Goal: Information Seeking & Learning: Learn about a topic

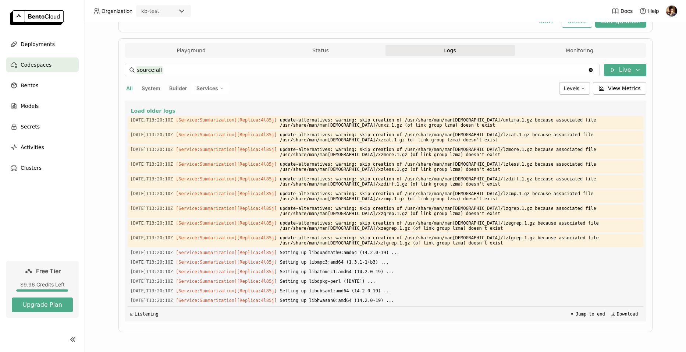
scroll to position [857, 0]
click at [615, 89] on span "View Metrics" at bounding box center [624, 88] width 33 height 7
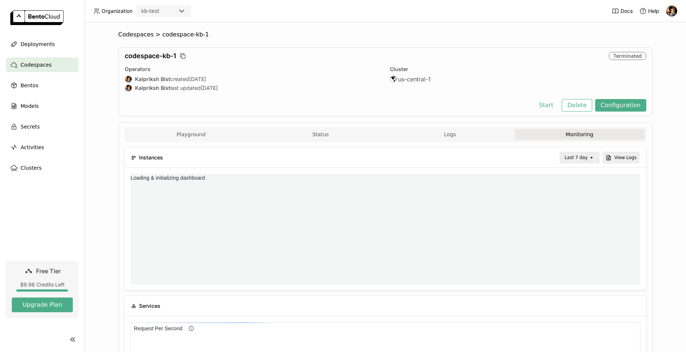
scroll to position [107, 252]
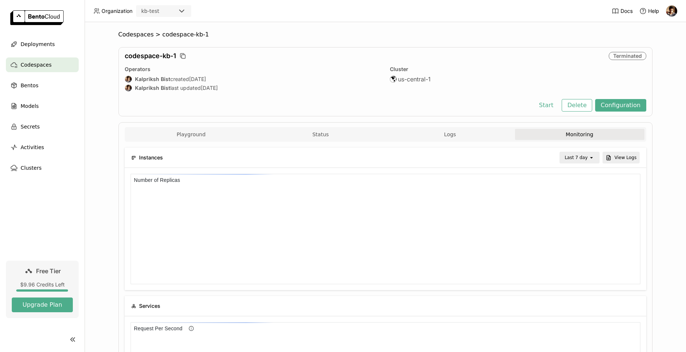
click at [151, 14] on div "kb-test" at bounding box center [150, 10] width 18 height 7
click at [96, 66] on div "Codespaces > codespace-kb-1 codespace-kb-1 Terminated Operators Kalpriksh Bist …" at bounding box center [385, 187] width 601 height 330
click at [25, 82] on span "Bentos" at bounding box center [30, 85] width 18 height 9
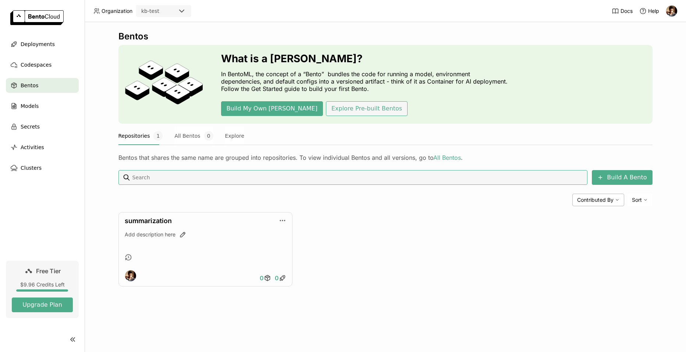
click at [326, 108] on button "Explore Pre-built Bentos" at bounding box center [367, 108] width 82 height 15
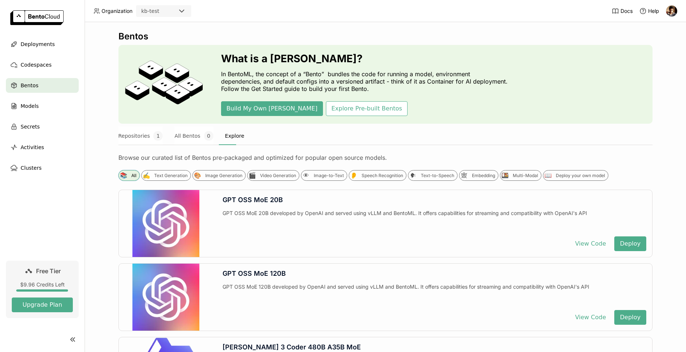
click at [118, 173] on div "📚 All" at bounding box center [128, 175] width 21 height 11
click at [160, 173] on div "Text Generation" at bounding box center [170, 175] width 33 height 6
click at [159, 175] on div "Text Generation" at bounding box center [170, 175] width 33 height 6
click at [162, 179] on div "✍️ Text Generation" at bounding box center [166, 175] width 50 height 11
click at [229, 176] on div "Image Generation" at bounding box center [223, 175] width 37 height 6
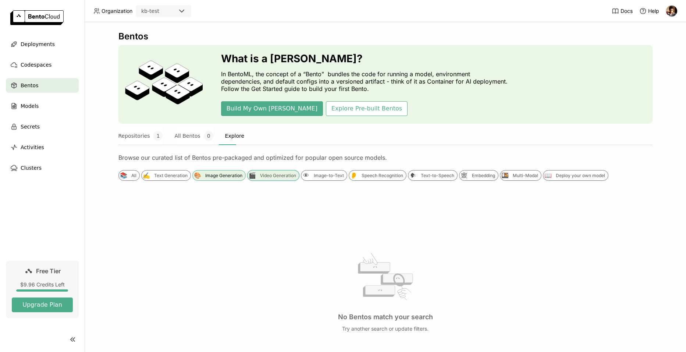
click at [278, 175] on div "Video Generation" at bounding box center [278, 175] width 36 height 6
click at [196, 177] on div "🎨" at bounding box center [198, 175] width 8 height 8
click at [259, 179] on div "🎬 Video Generation" at bounding box center [273, 175] width 52 height 11
click at [332, 178] on div "Image-to-Text" at bounding box center [329, 175] width 30 height 6
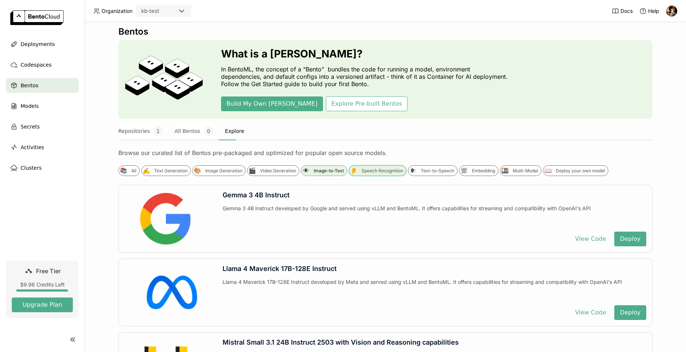
click at [380, 170] on div "Speech Recognition" at bounding box center [383, 171] width 42 height 6
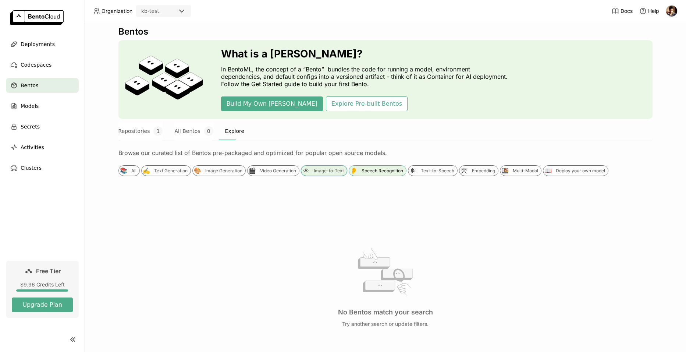
click at [323, 167] on div "👁 Image-to-Text" at bounding box center [324, 170] width 46 height 11
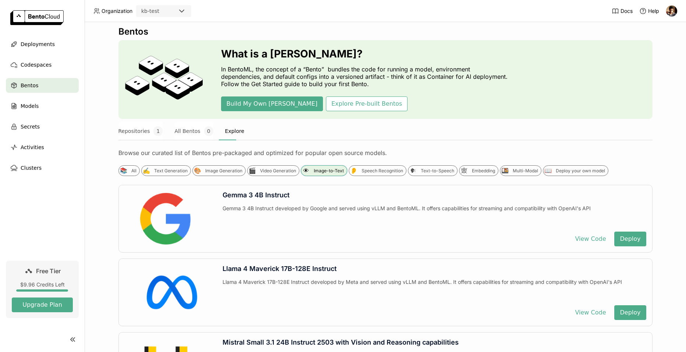
click at [319, 174] on div "👁 Image-to-Text" at bounding box center [324, 170] width 46 height 11
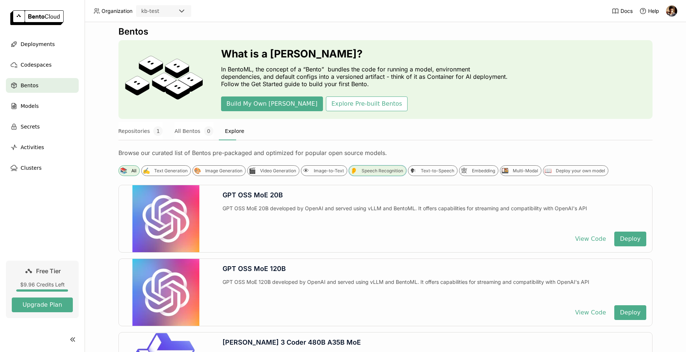
click at [369, 170] on div "Speech Recognition" at bounding box center [383, 171] width 42 height 6
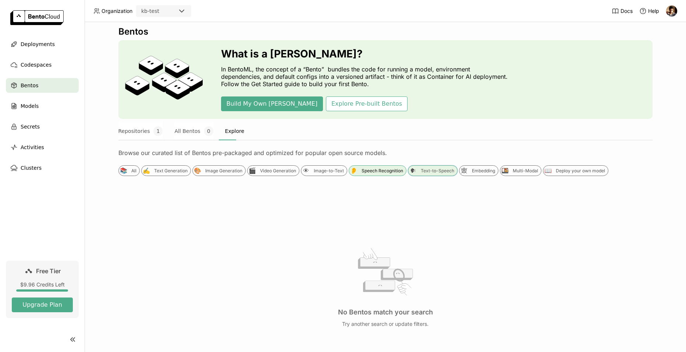
click at [421, 173] on div "Text-to-Speech" at bounding box center [437, 171] width 33 height 6
click at [474, 171] on div "Embedding" at bounding box center [483, 171] width 23 height 6
click at [513, 173] on div "Multi-Modal" at bounding box center [525, 171] width 25 height 6
click at [561, 173] on div "Deploy your own model" at bounding box center [580, 171] width 49 height 6
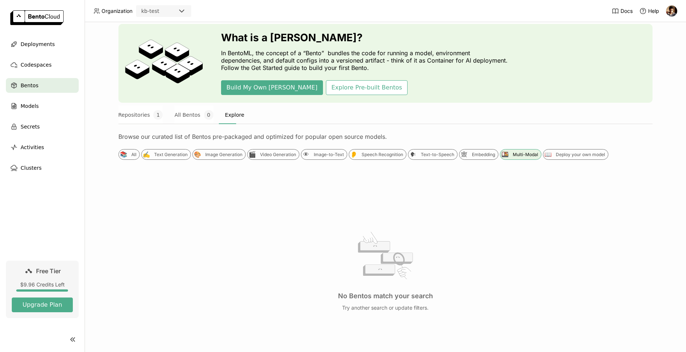
scroll to position [59, 0]
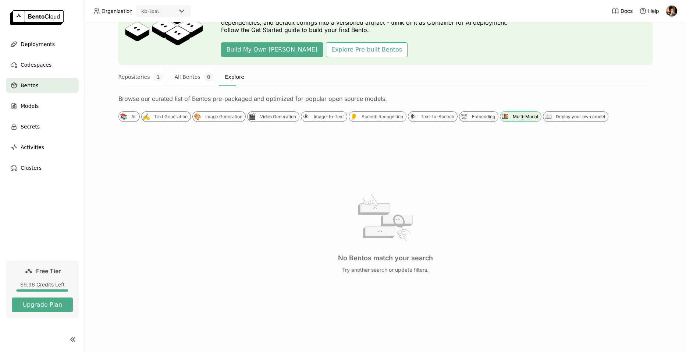
click at [70, 338] on icon at bounding box center [72, 339] width 9 height 9
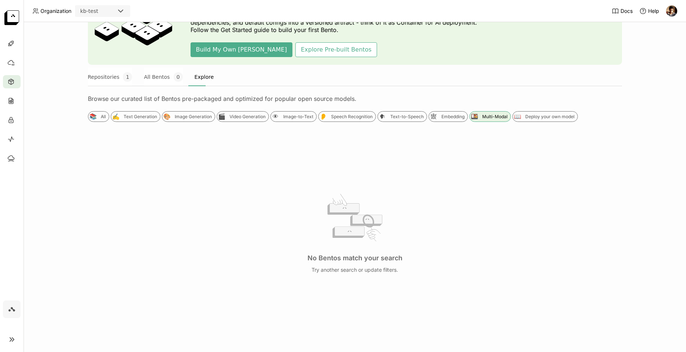
click at [8, 339] on icon at bounding box center [11, 339] width 9 height 9
